Goal: Find specific page/section: Find specific page/section

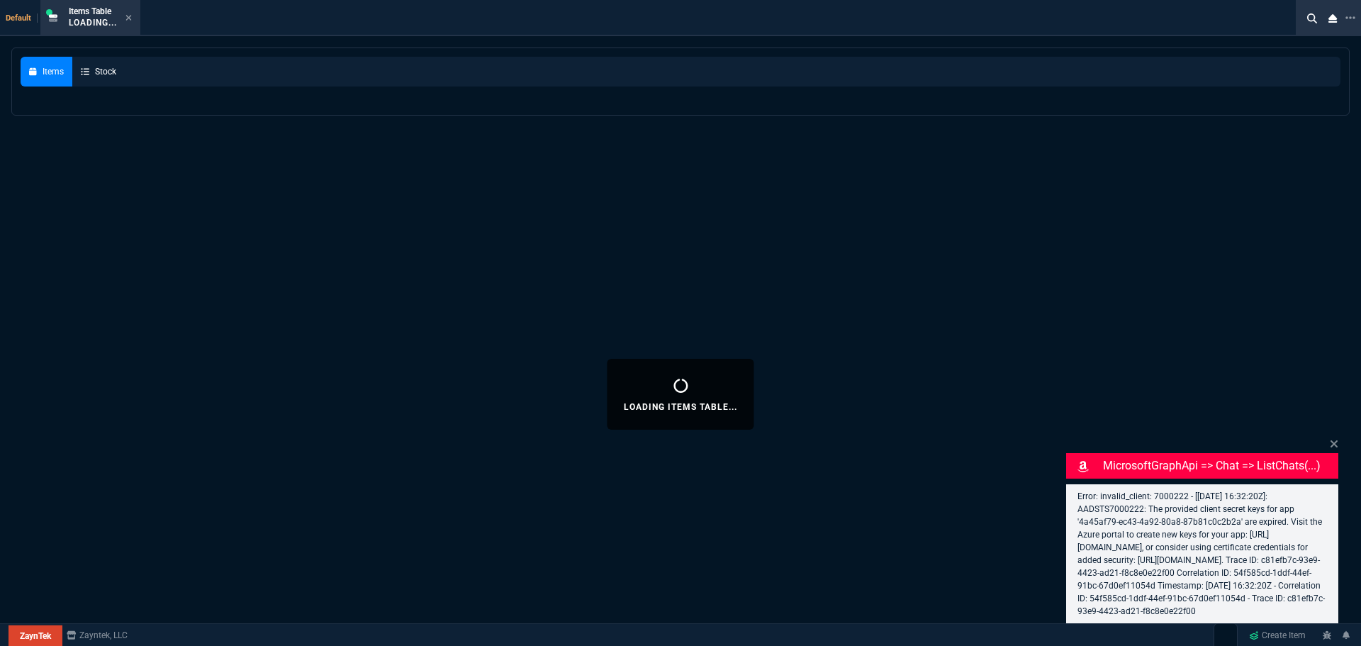
select select "13: HEFN"
select select
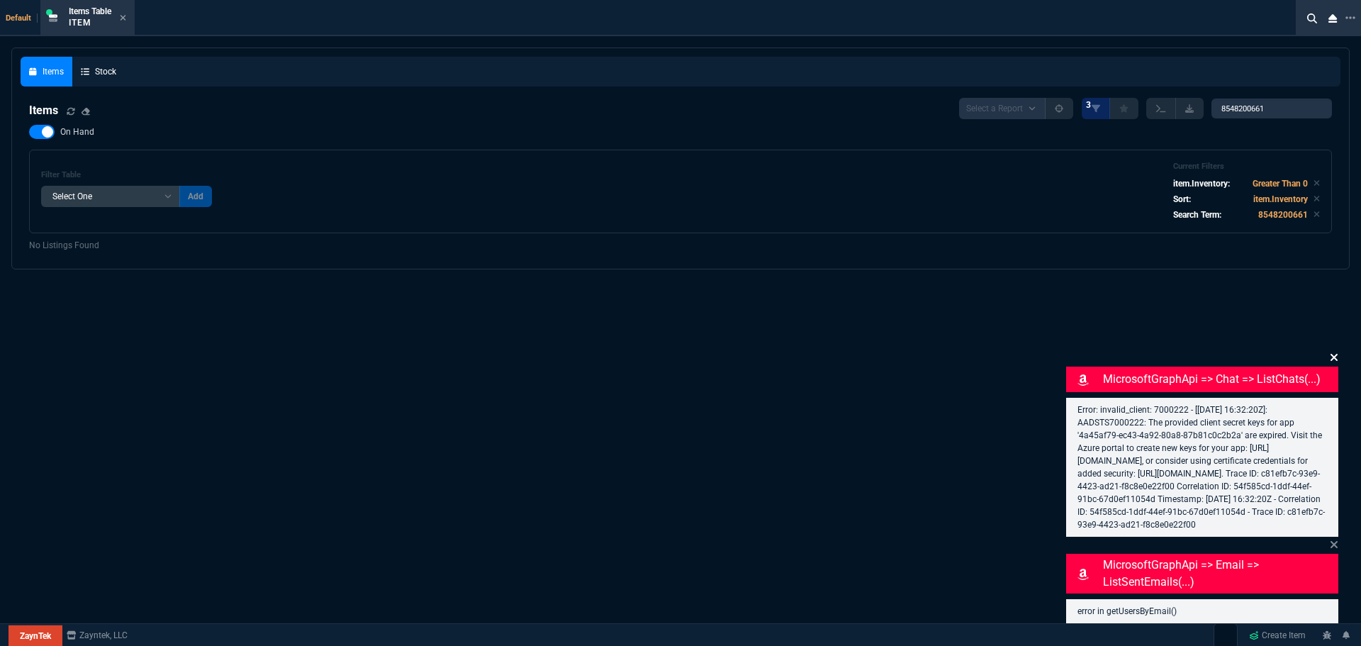
click at [1332, 352] on icon at bounding box center [1334, 357] width 9 height 11
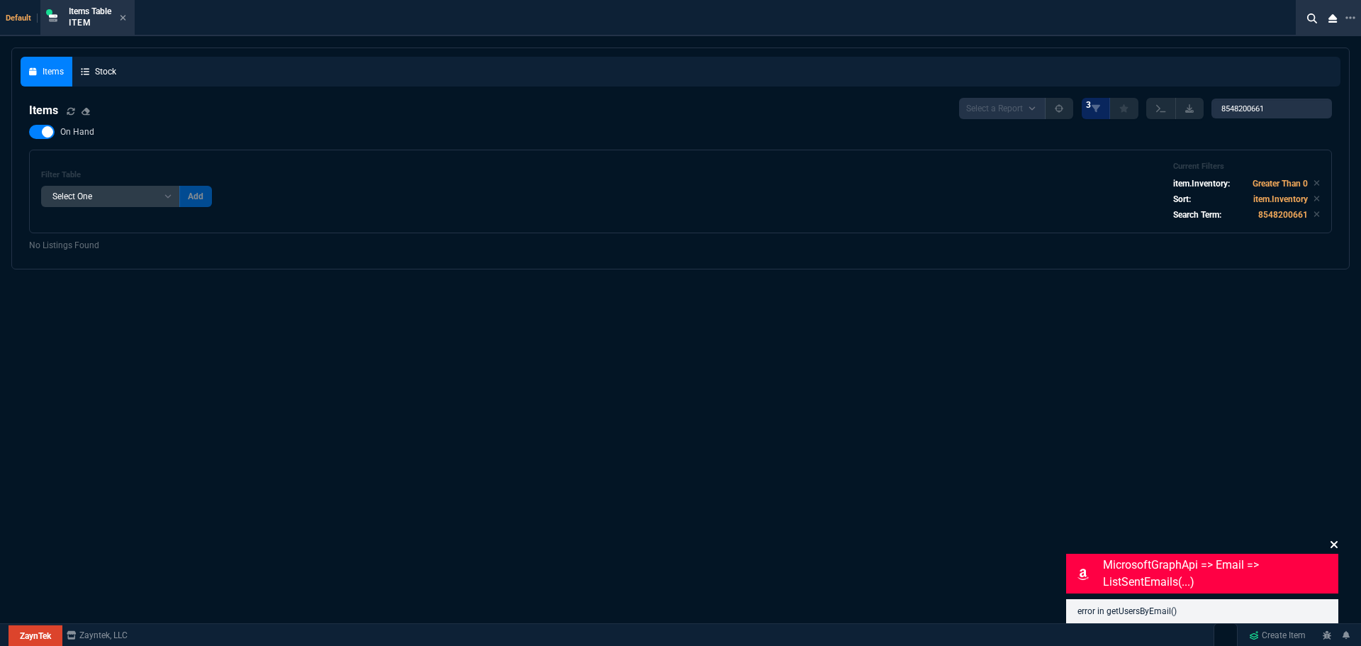
click at [1332, 539] on icon at bounding box center [1334, 544] width 9 height 11
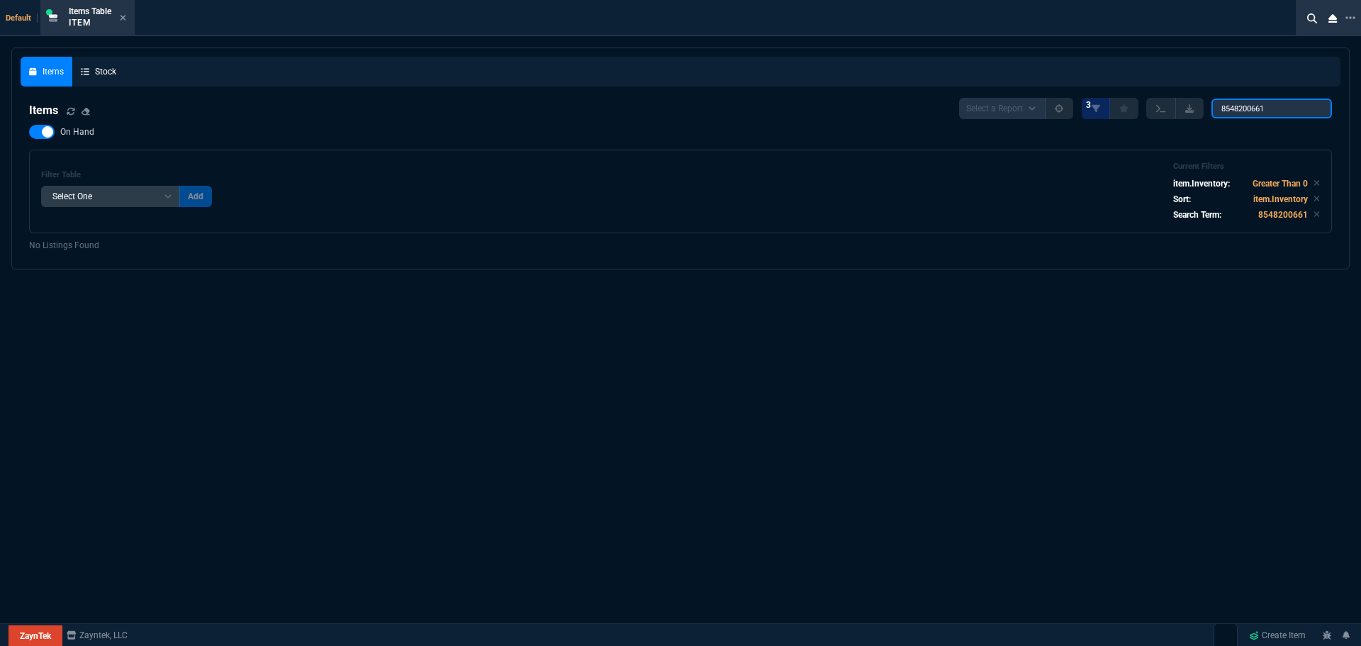
click at [1280, 104] on input "8548200661" at bounding box center [1272, 109] width 121 height 20
paste input "GCHYZ94"
type input "G"
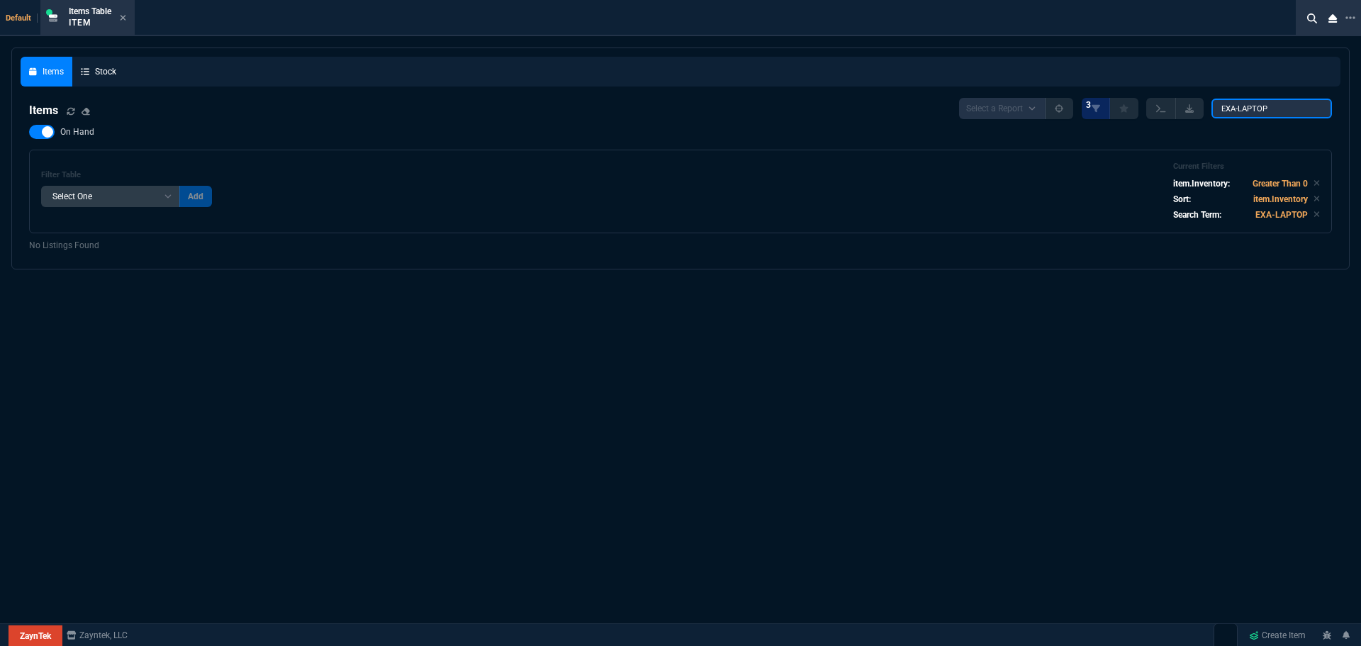
type input "EXA-LAPTOP-"
click at [1314, 108] on input "EXA-LAPTOP-" at bounding box center [1272, 109] width 121 height 20
click at [1308, 108] on input "EXA-LAPTOP-" at bounding box center [1272, 109] width 121 height 20
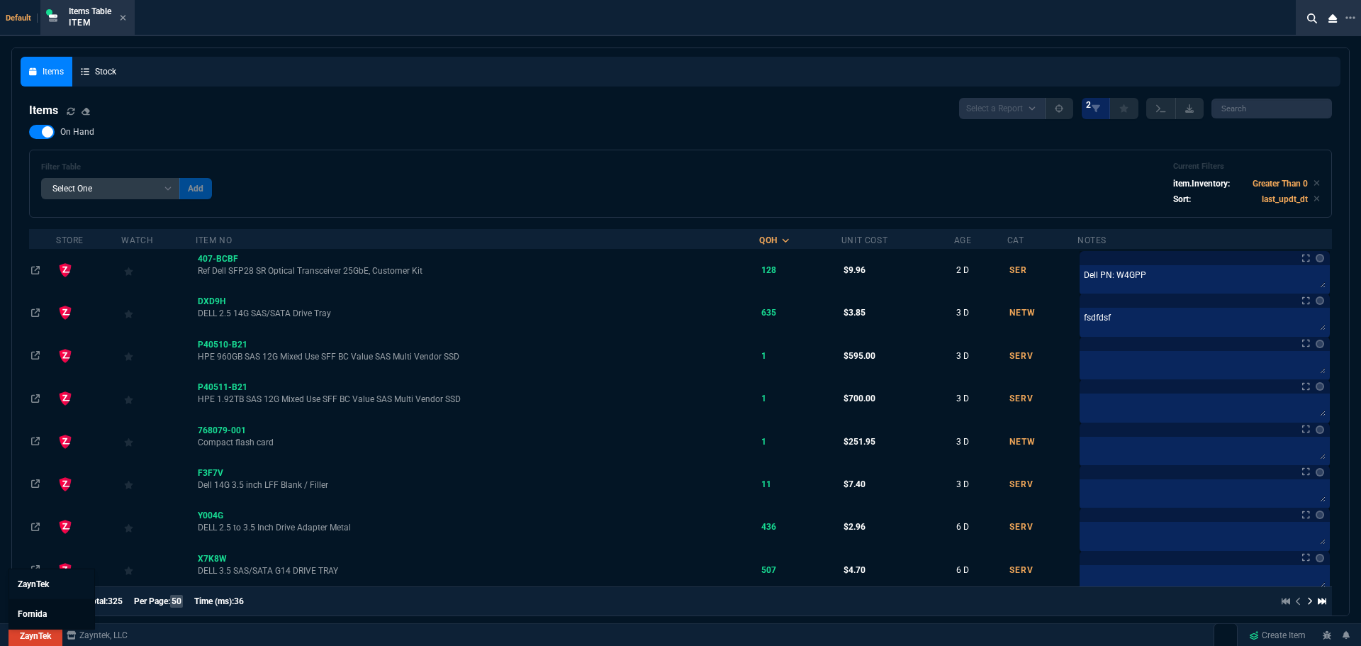
click at [41, 612] on span "Fornida" at bounding box center [32, 614] width 29 height 10
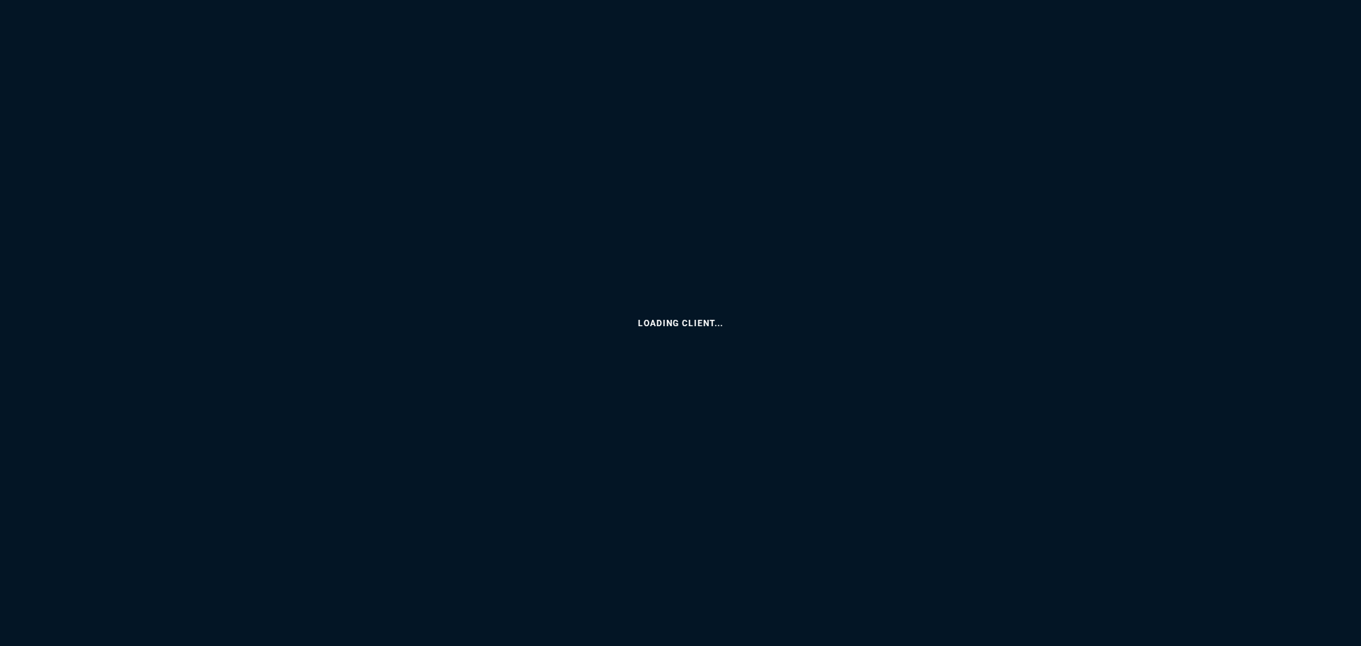
select select "13: HEFN"
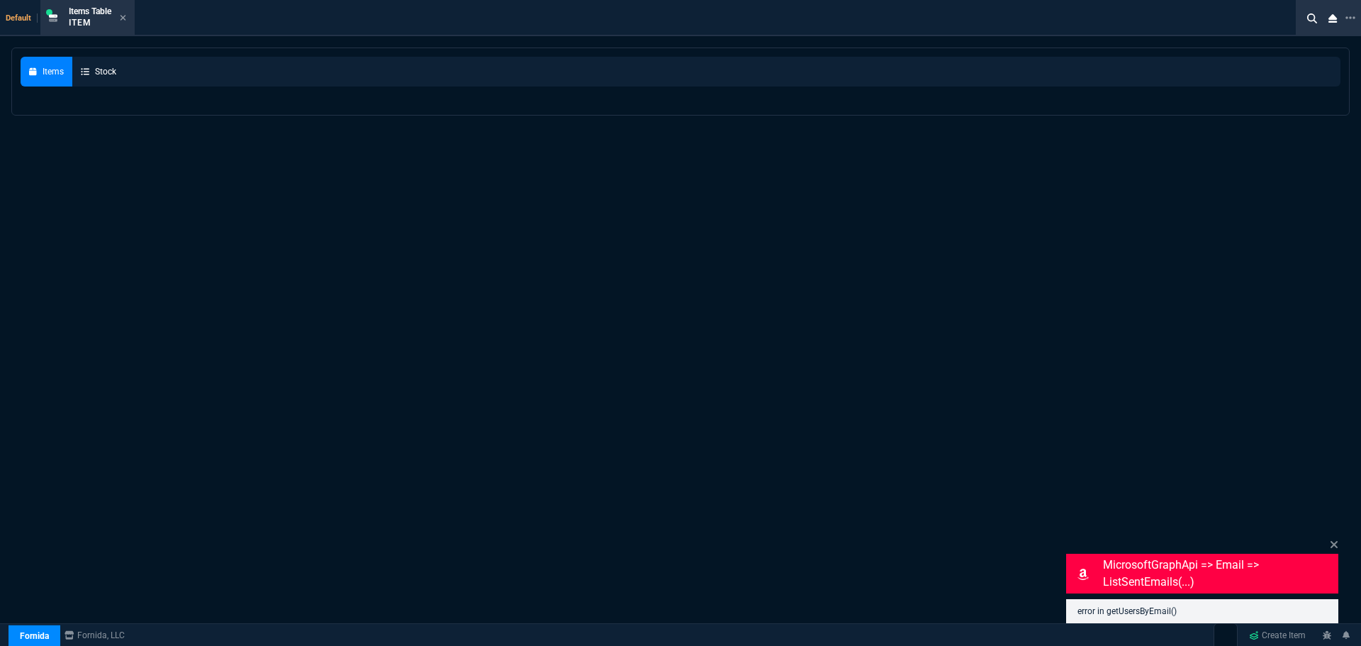
select select
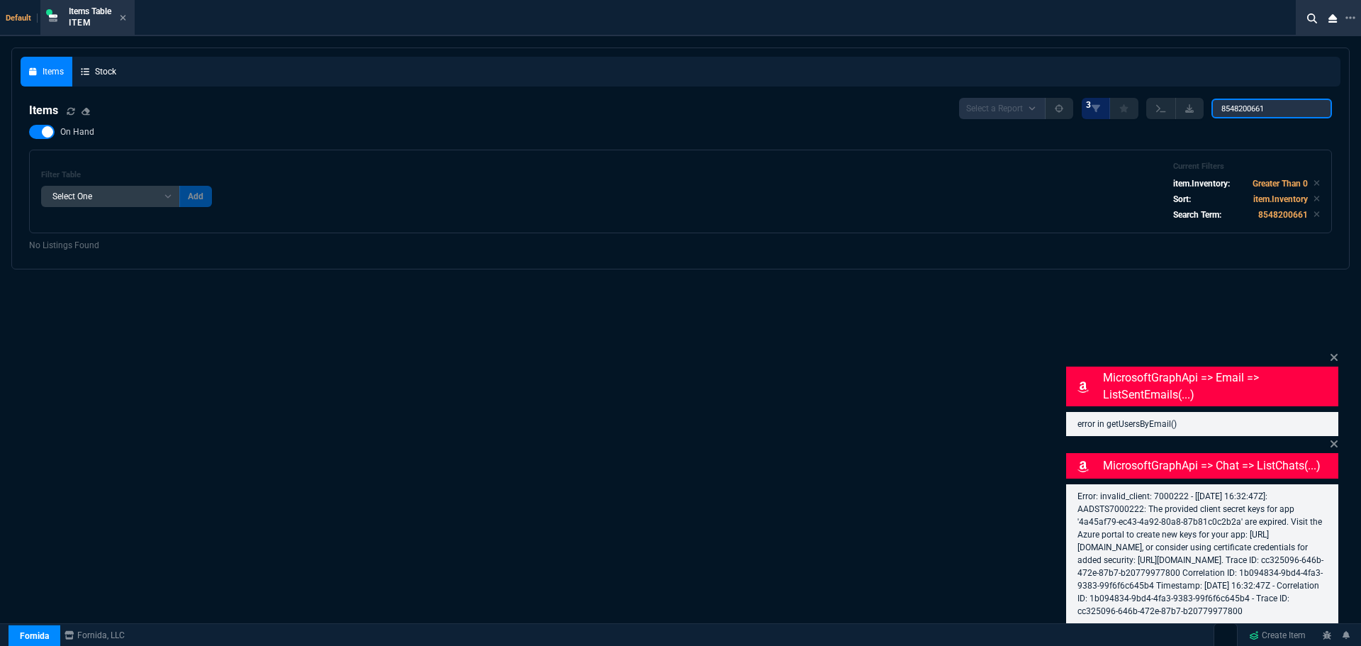
click at [1309, 108] on input "8548200661" at bounding box center [1272, 109] width 121 height 20
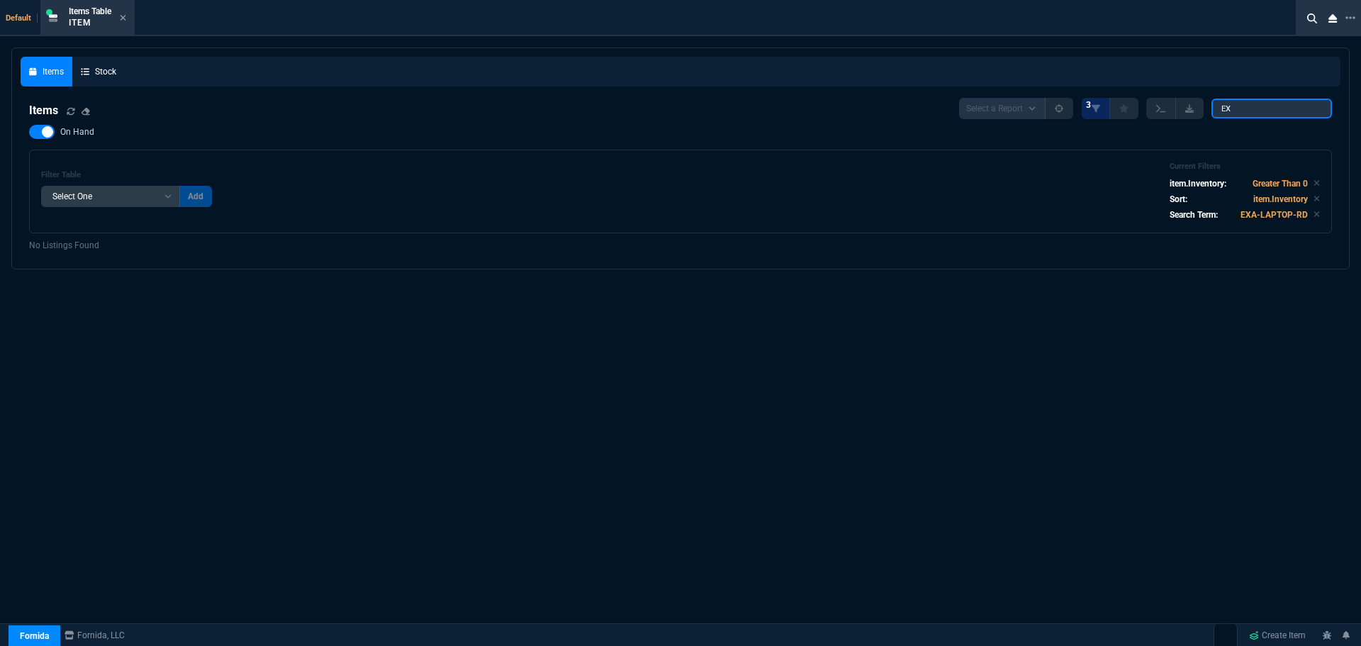
type input "E"
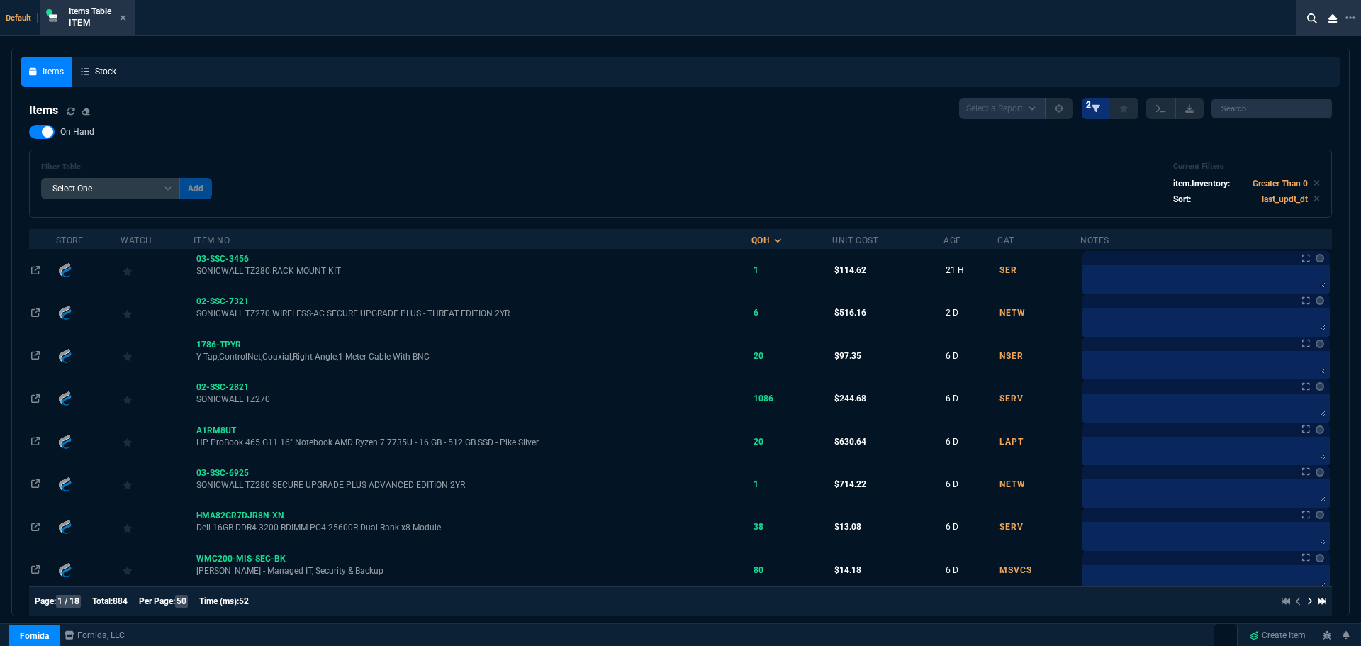
click at [1092, 112] on icon at bounding box center [1096, 108] width 9 height 9
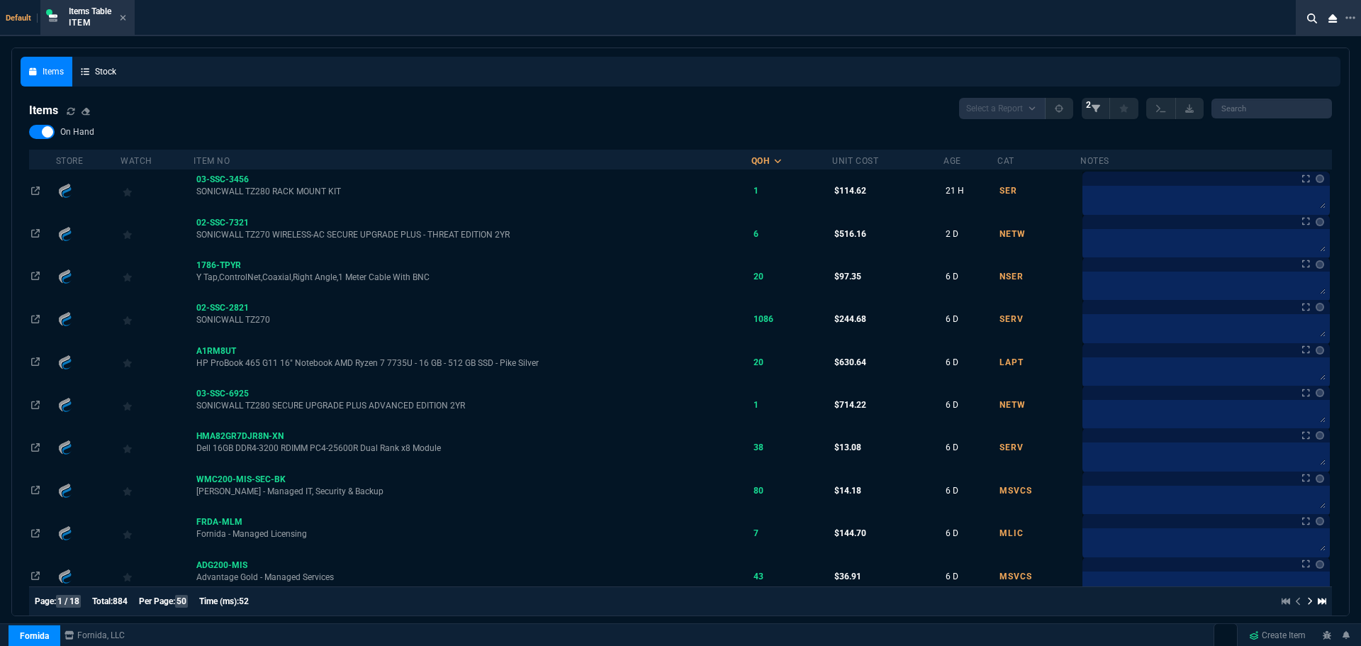
click at [1092, 112] on icon at bounding box center [1096, 108] width 9 height 9
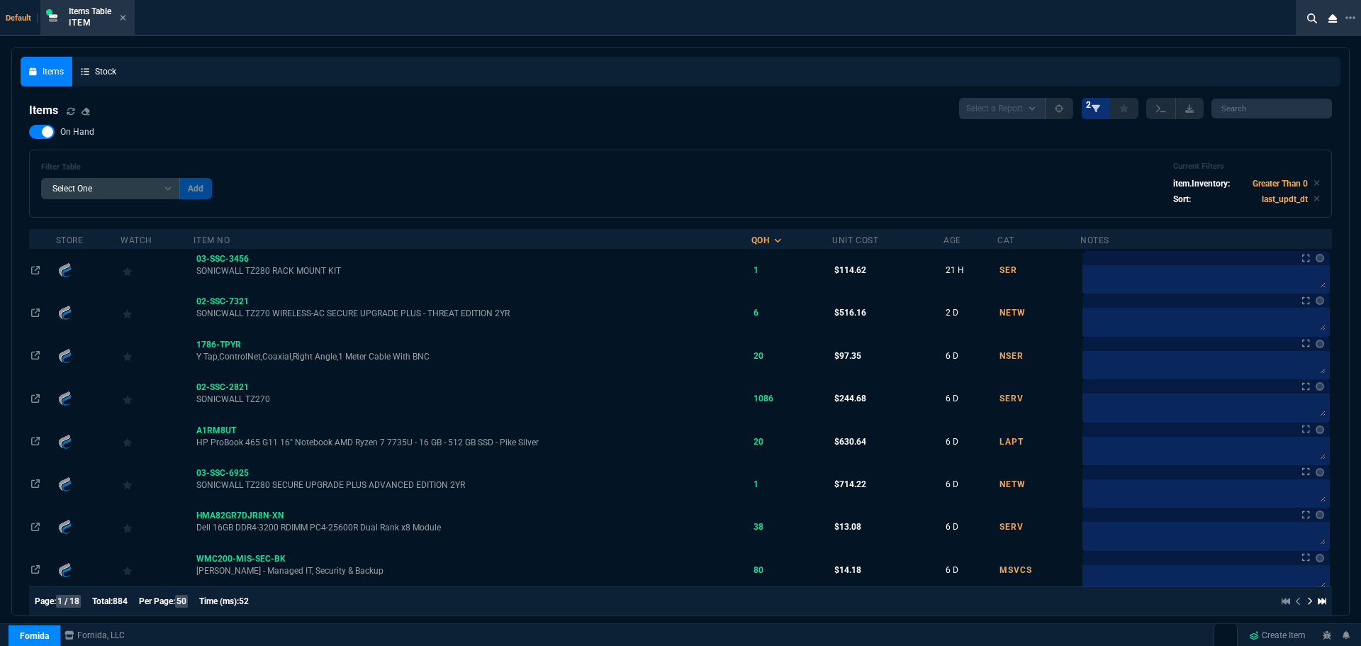
click at [1092, 112] on icon at bounding box center [1096, 108] width 9 height 9
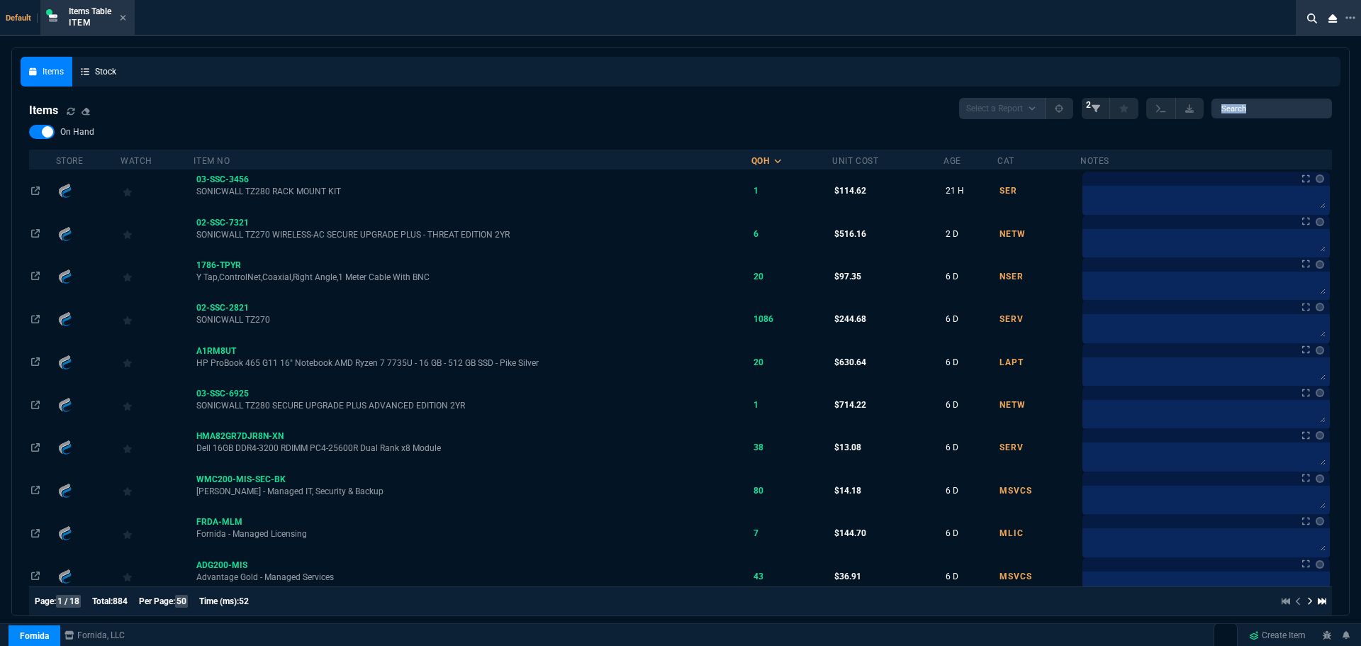
click at [1092, 112] on icon at bounding box center [1096, 108] width 9 height 9
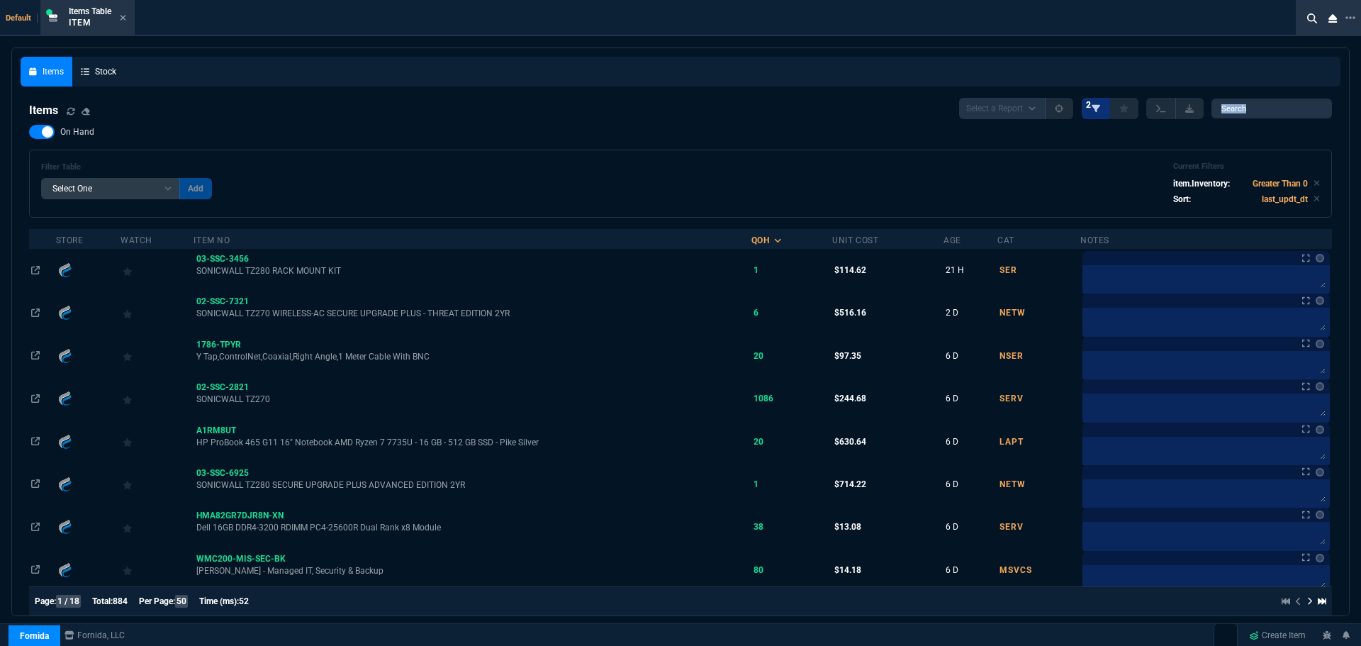
click at [1092, 112] on icon at bounding box center [1096, 108] width 9 height 9
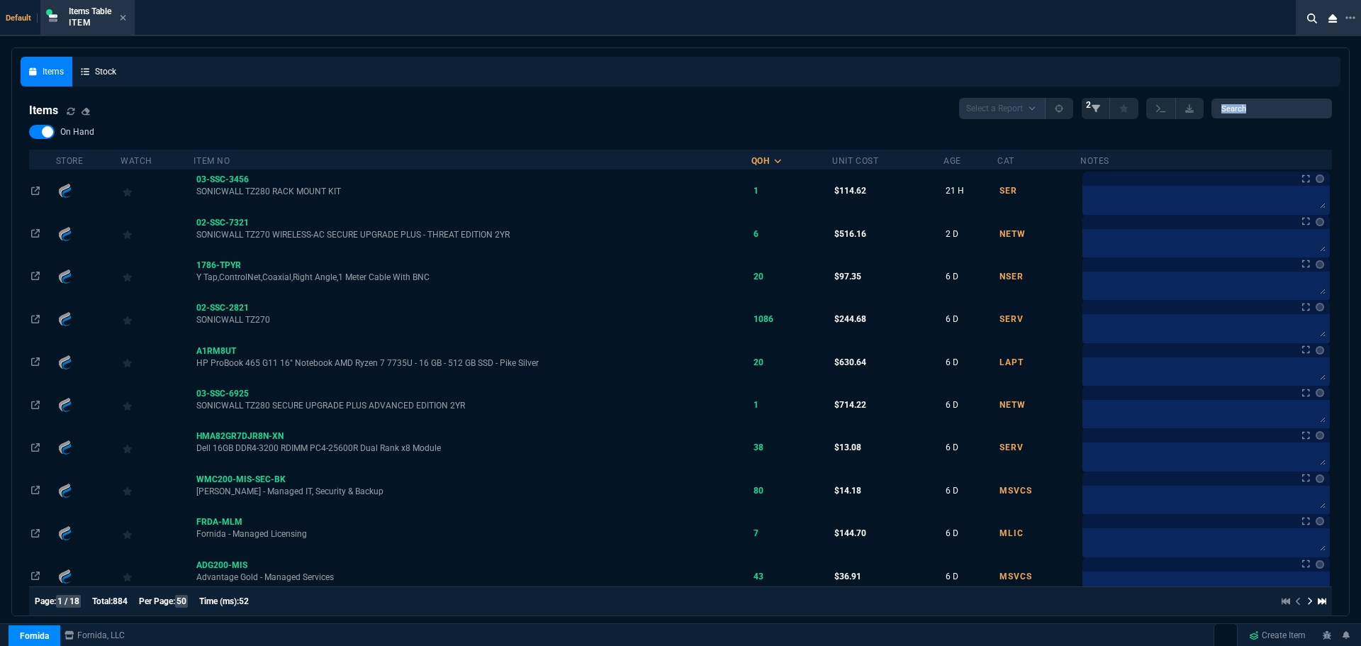
click at [1092, 112] on icon at bounding box center [1096, 108] width 9 height 9
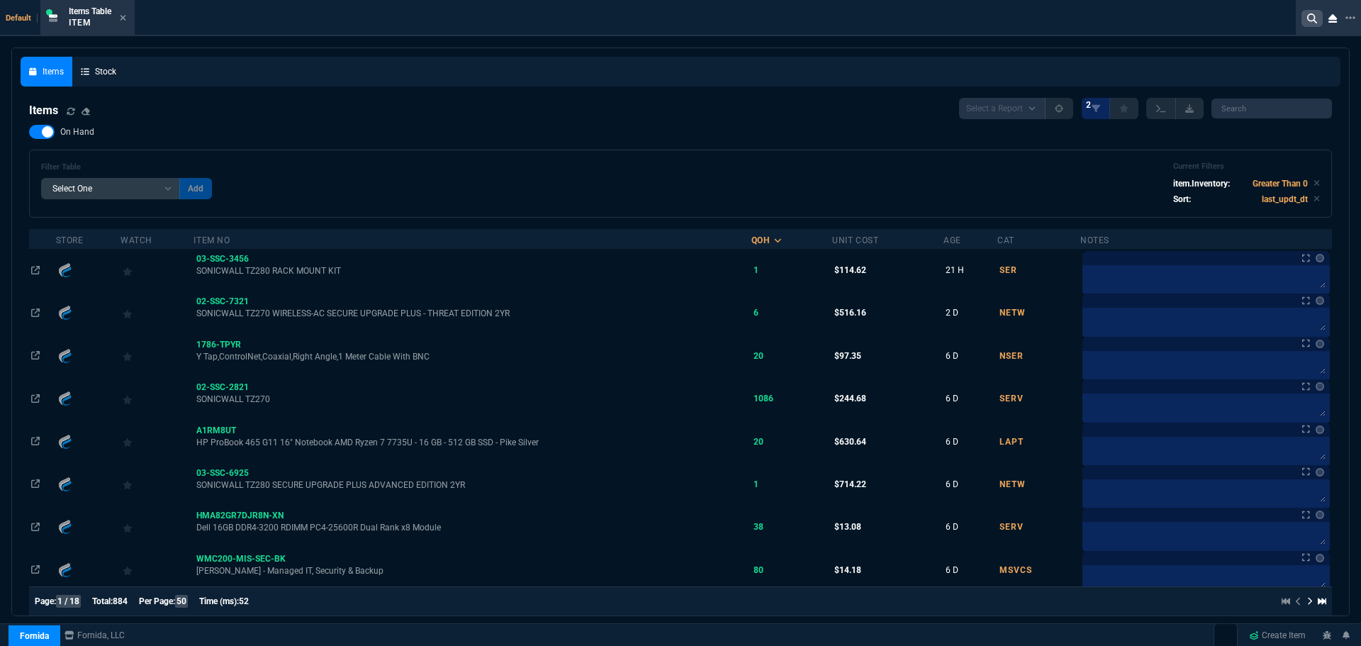
click at [1307, 20] on icon at bounding box center [1312, 18] width 10 height 10
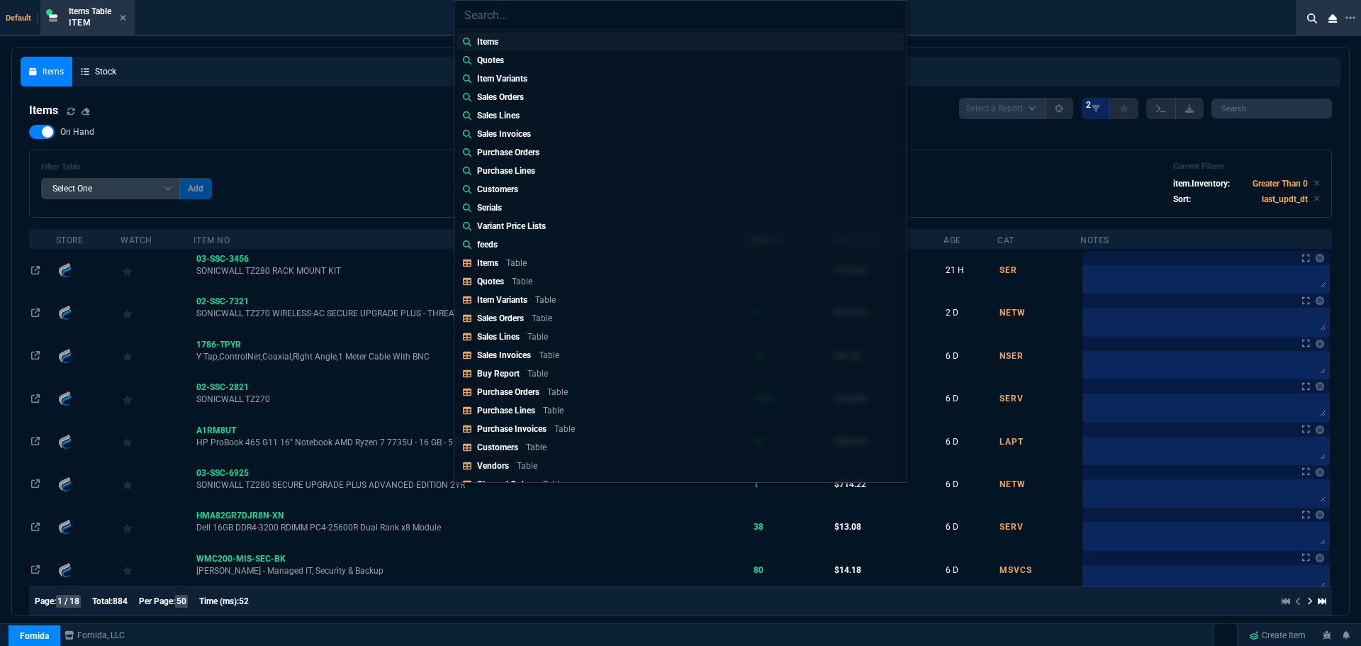
click at [540, 45] on link "Items" at bounding box center [680, 42] width 447 height 18
type input "Items:"
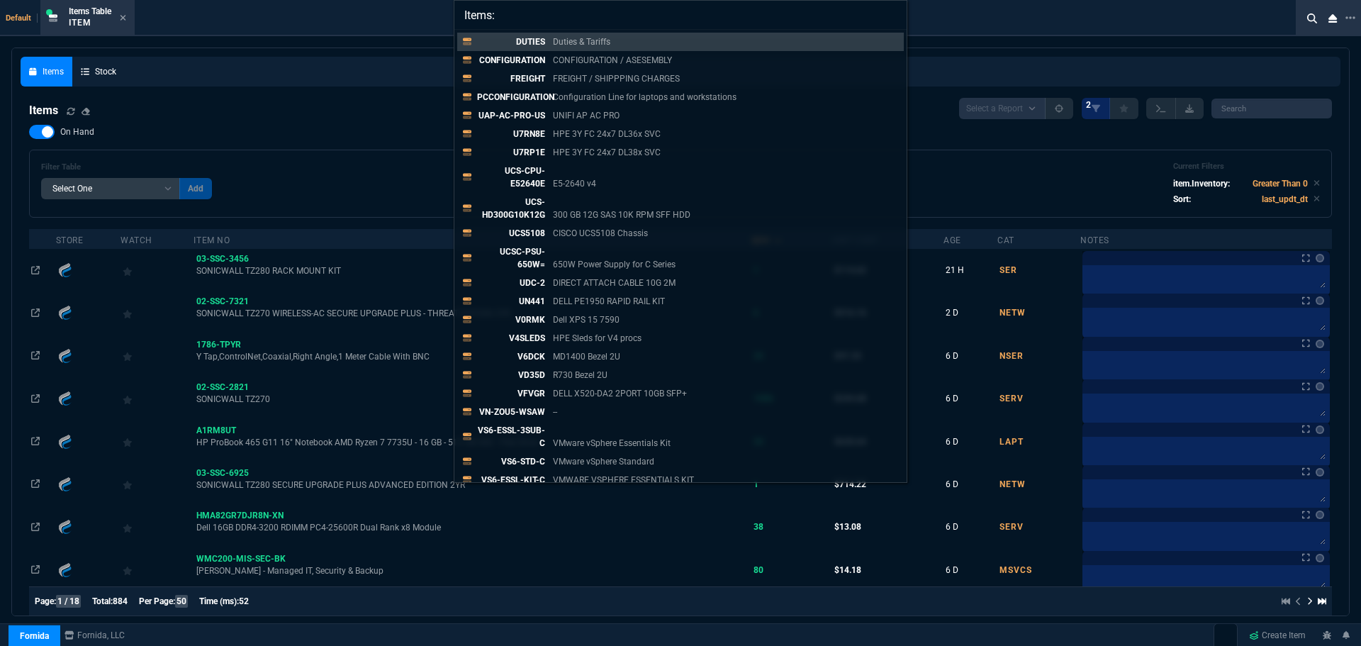
click at [890, 18] on input "Items:" at bounding box center [680, 15] width 452 height 28
